Goal: Transaction & Acquisition: Purchase product/service

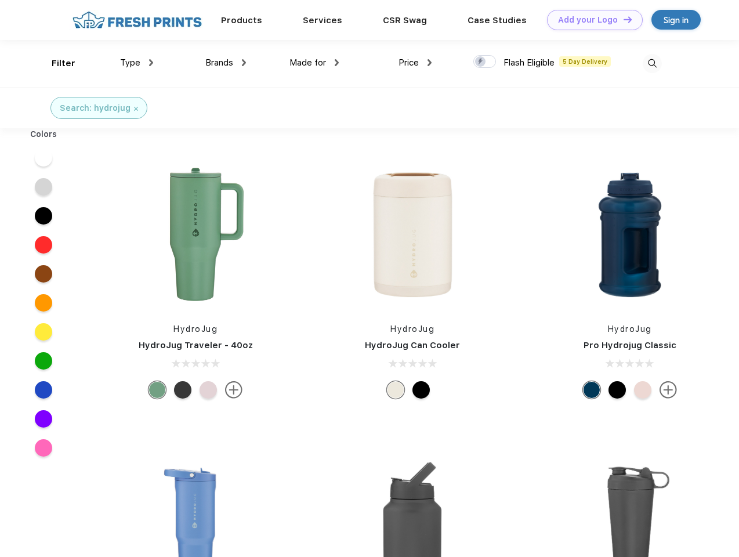
scroll to position [1, 0]
click at [590, 20] on link "Add your Logo Design Tool" at bounding box center [595, 20] width 96 height 20
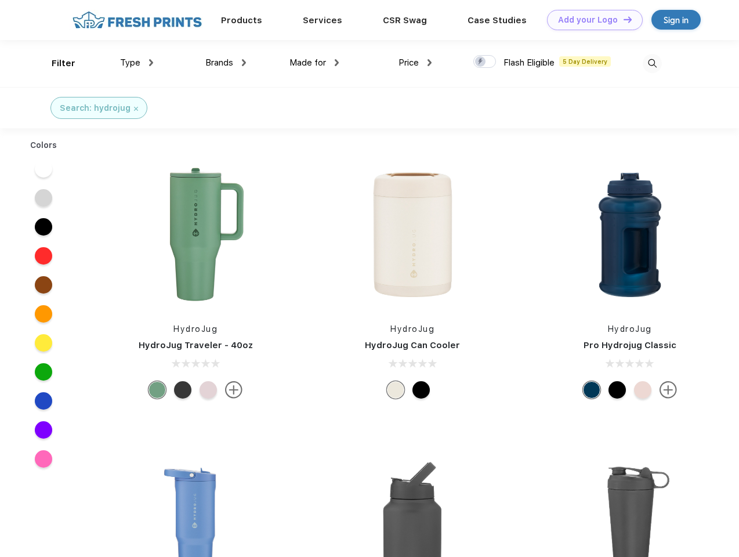
click at [0, 0] on div "Design Tool" at bounding box center [0, 0] width 0 height 0
click at [622, 19] on link "Add your Logo Design Tool" at bounding box center [595, 20] width 96 height 20
click at [56, 63] on div "Filter" at bounding box center [64, 63] width 24 height 13
click at [137, 63] on span "Type" at bounding box center [130, 62] width 20 height 10
click at [226, 63] on span "Brands" at bounding box center [219, 62] width 28 height 10
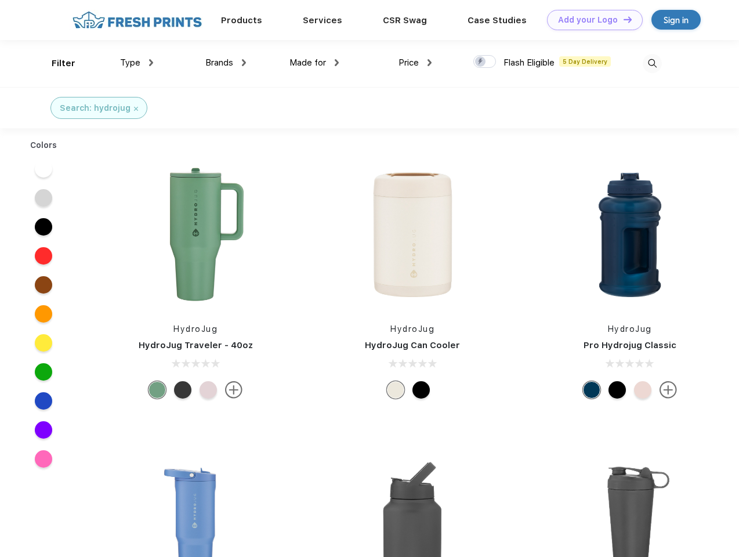
click at [314, 63] on span "Made for" at bounding box center [307, 62] width 37 height 10
click at [415, 63] on span "Price" at bounding box center [408, 62] width 20 height 10
click at [485, 62] on div at bounding box center [484, 61] width 23 height 13
click at [481, 62] on input "checkbox" at bounding box center [477, 59] width 8 height 8
click at [652, 63] on img at bounding box center [652, 63] width 19 height 19
